Goal: Task Accomplishment & Management: Manage account settings

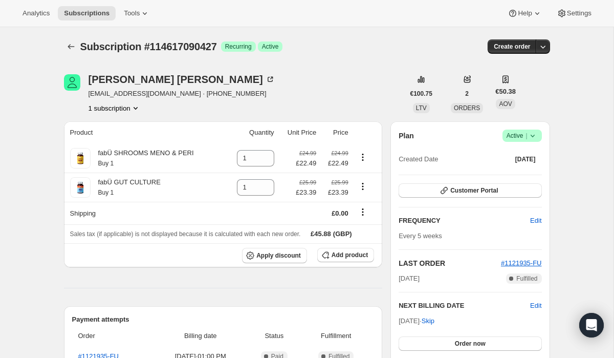
click at [535, 136] on icon at bounding box center [533, 136] width 10 height 10
click at [517, 169] on span "Cancel subscription" at bounding box center [519, 173] width 58 height 8
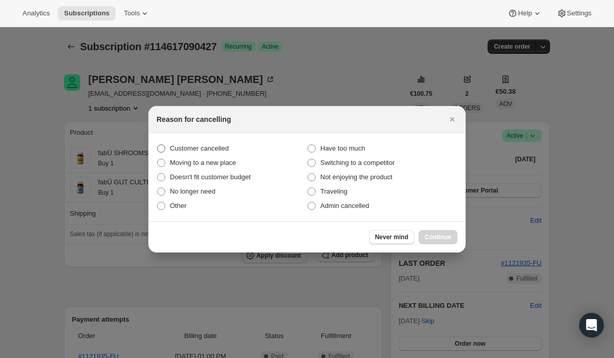
click at [297, 145] on label "Customer cancelled" at bounding box center [232, 148] width 150 height 14
click at [158, 145] on input "Customer cancelled" at bounding box center [157, 144] width 1 height 1
radio input "true"
click at [438, 234] on span "Continue" at bounding box center [438, 237] width 27 height 8
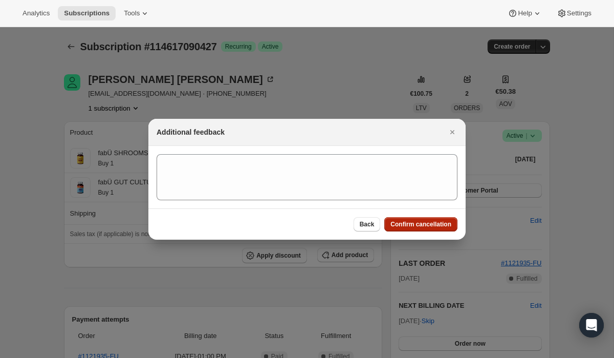
click at [433, 226] on span "Confirm cancellation" at bounding box center [421, 224] width 61 height 8
